Goal: Task Accomplishment & Management: Manage account settings

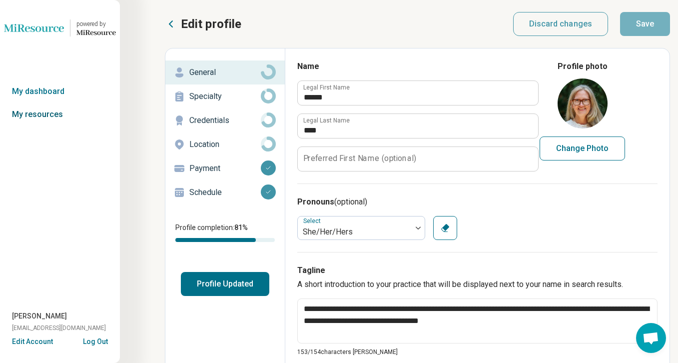
click at [40, 110] on link "My resources" at bounding box center [60, 114] width 120 height 23
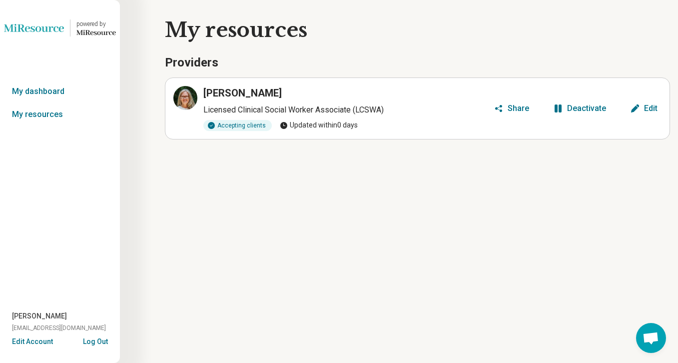
click at [646, 108] on div "Edit" at bounding box center [650, 108] width 13 height 8
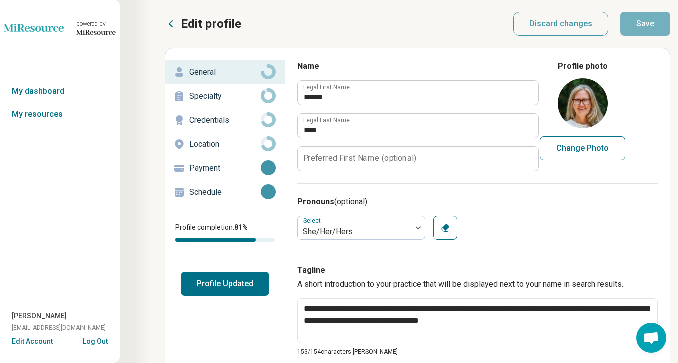
type textarea "*"
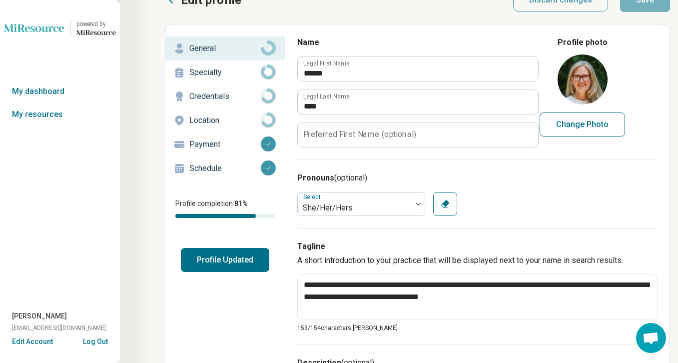
scroll to position [33, 0]
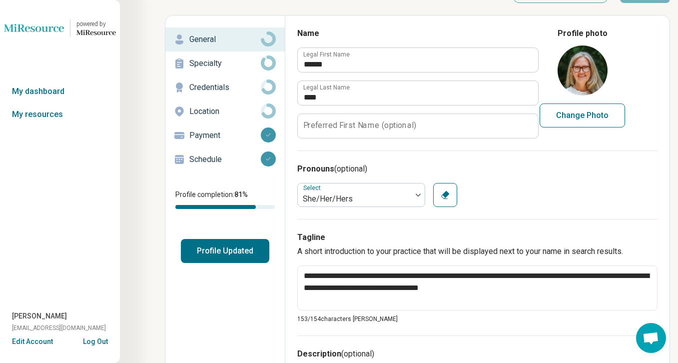
click at [93, 338] on button "Log Out" at bounding box center [95, 340] width 25 height 8
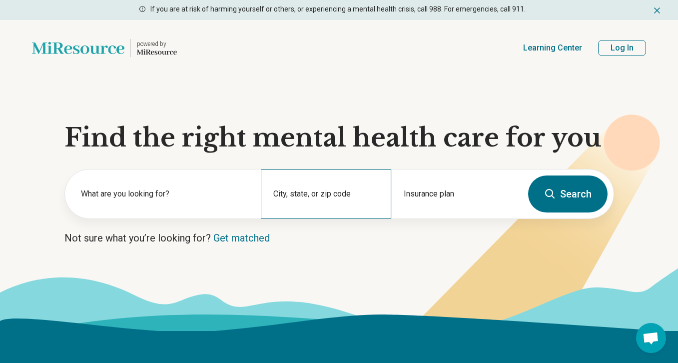
click at [300, 194] on div "City, state, or zip code" at bounding box center [326, 193] width 130 height 49
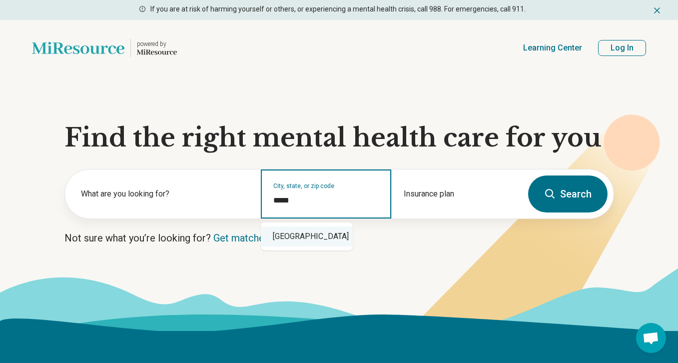
click at [309, 237] on div "Vancouver, WA 98661" at bounding box center [307, 236] width 92 height 20
type input "**********"
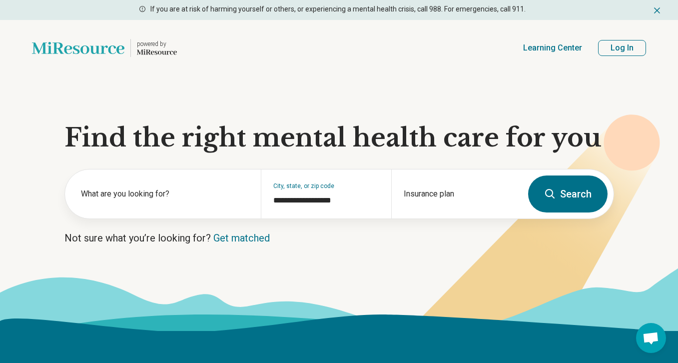
click at [566, 193] on button "Search" at bounding box center [567, 193] width 79 height 37
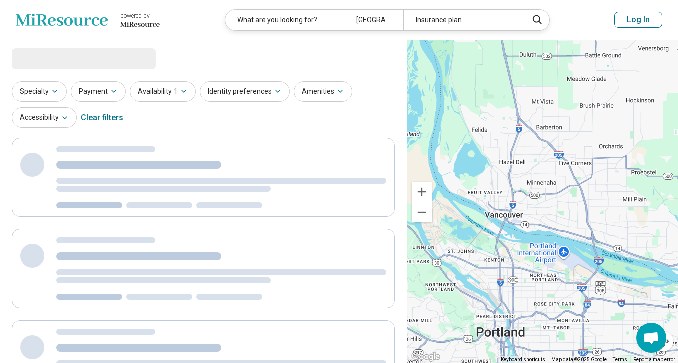
select select "***"
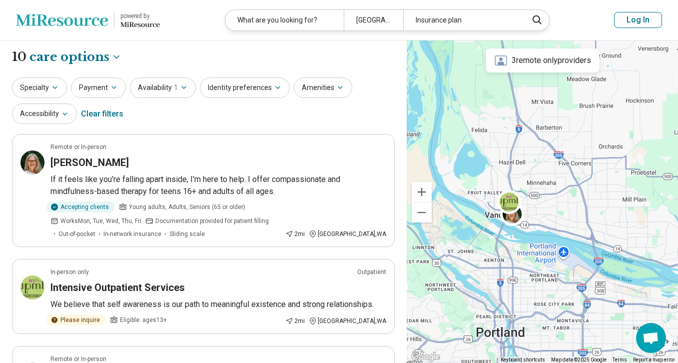
click at [98, 20] on img at bounding box center [62, 20] width 92 height 24
